Goal: Task Accomplishment & Management: Manage account settings

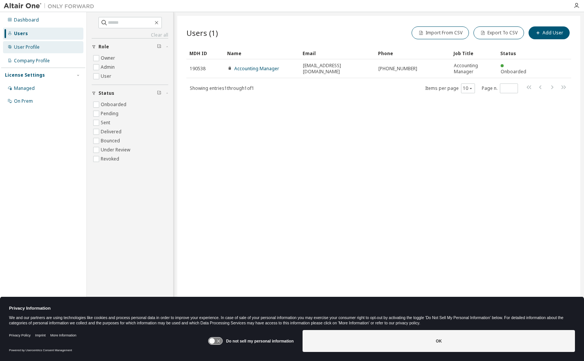
click at [29, 49] on div "User Profile" at bounding box center [27, 47] width 26 height 6
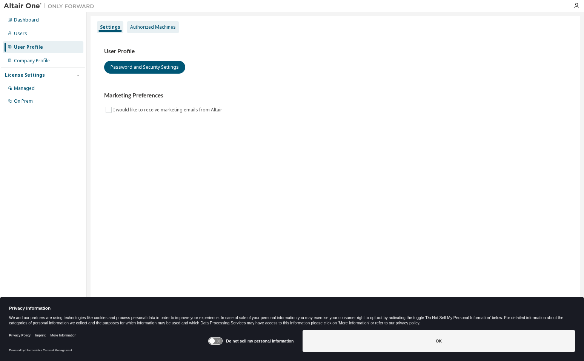
click at [150, 25] on div "Authorized Machines" at bounding box center [153, 27] width 46 height 6
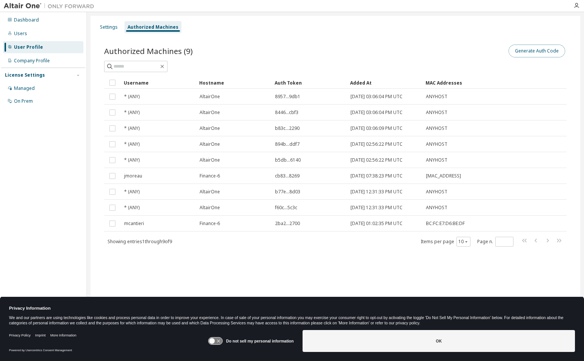
click at [530, 55] on button "Generate Auth Code" at bounding box center [537, 51] width 57 height 13
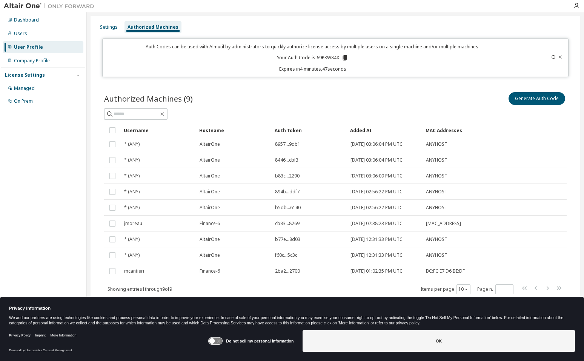
click at [379, 93] on div "Generate Auth Code" at bounding box center [451, 99] width 231 height 16
